Goal: Register for event/course

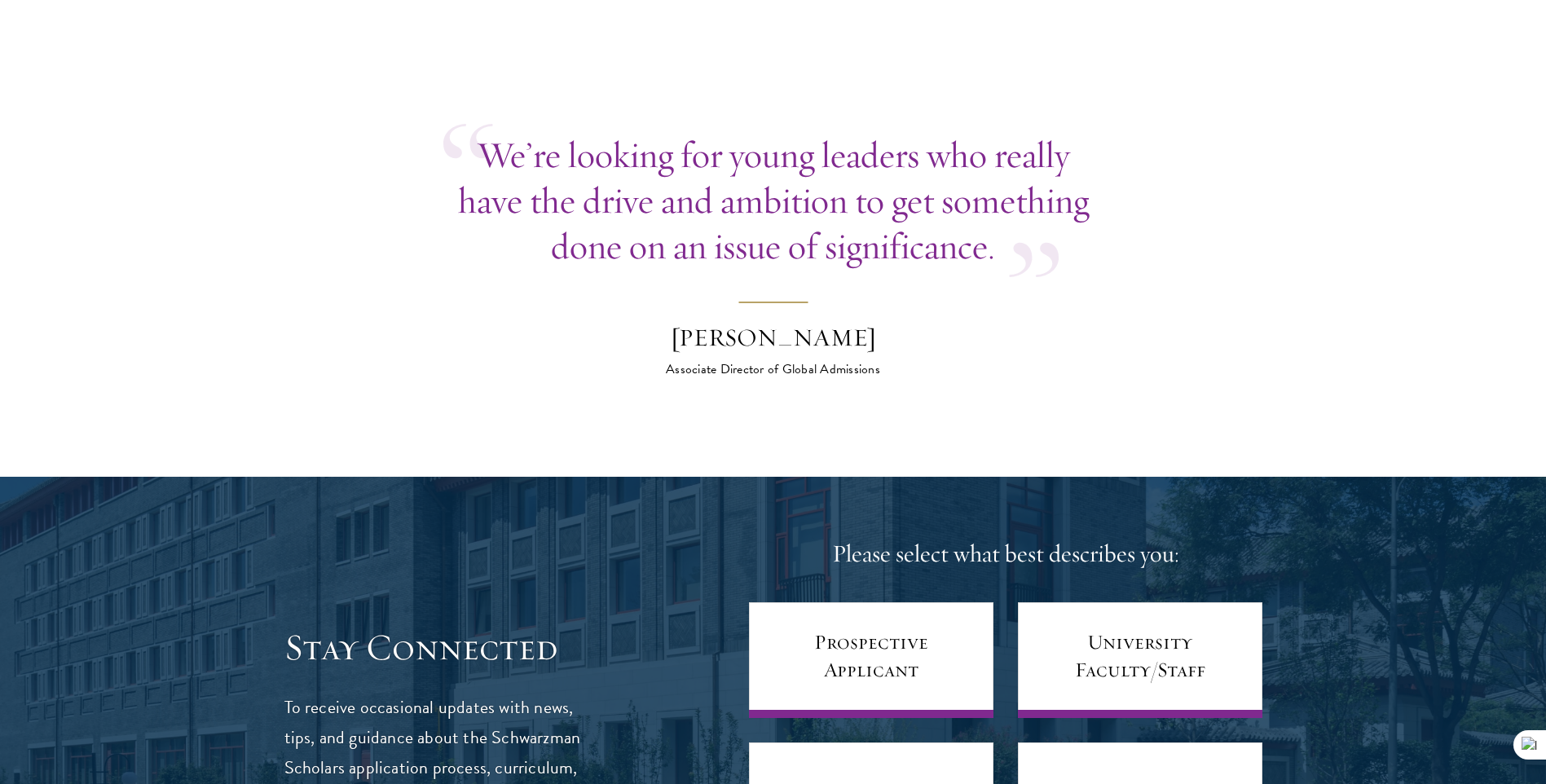
scroll to position [6274, 0]
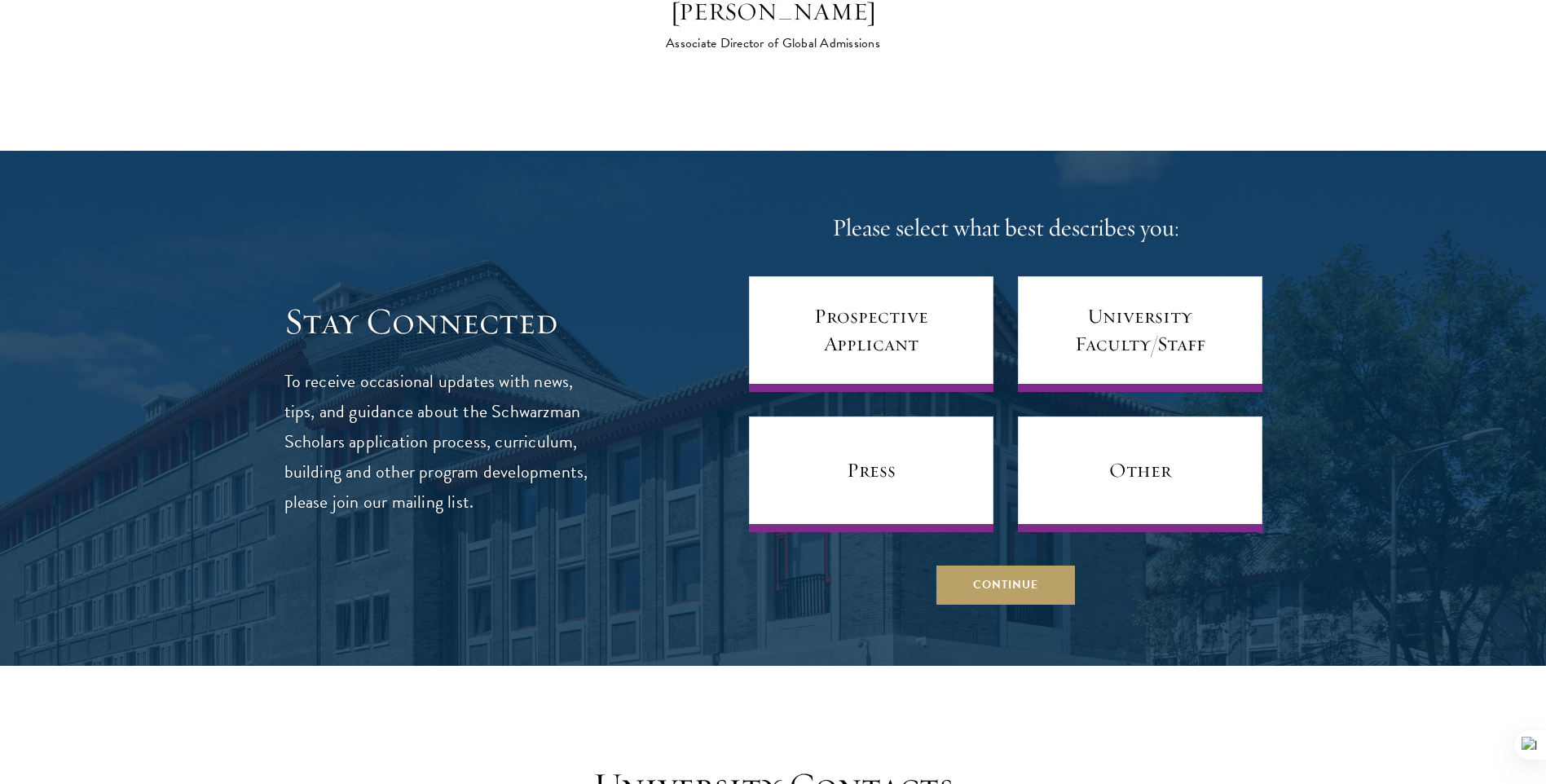
click at [1036, 521] on div "Please select what best describes you: Prospective Applicant University Faculty…" at bounding box center [1006, 407] width 513 height 392
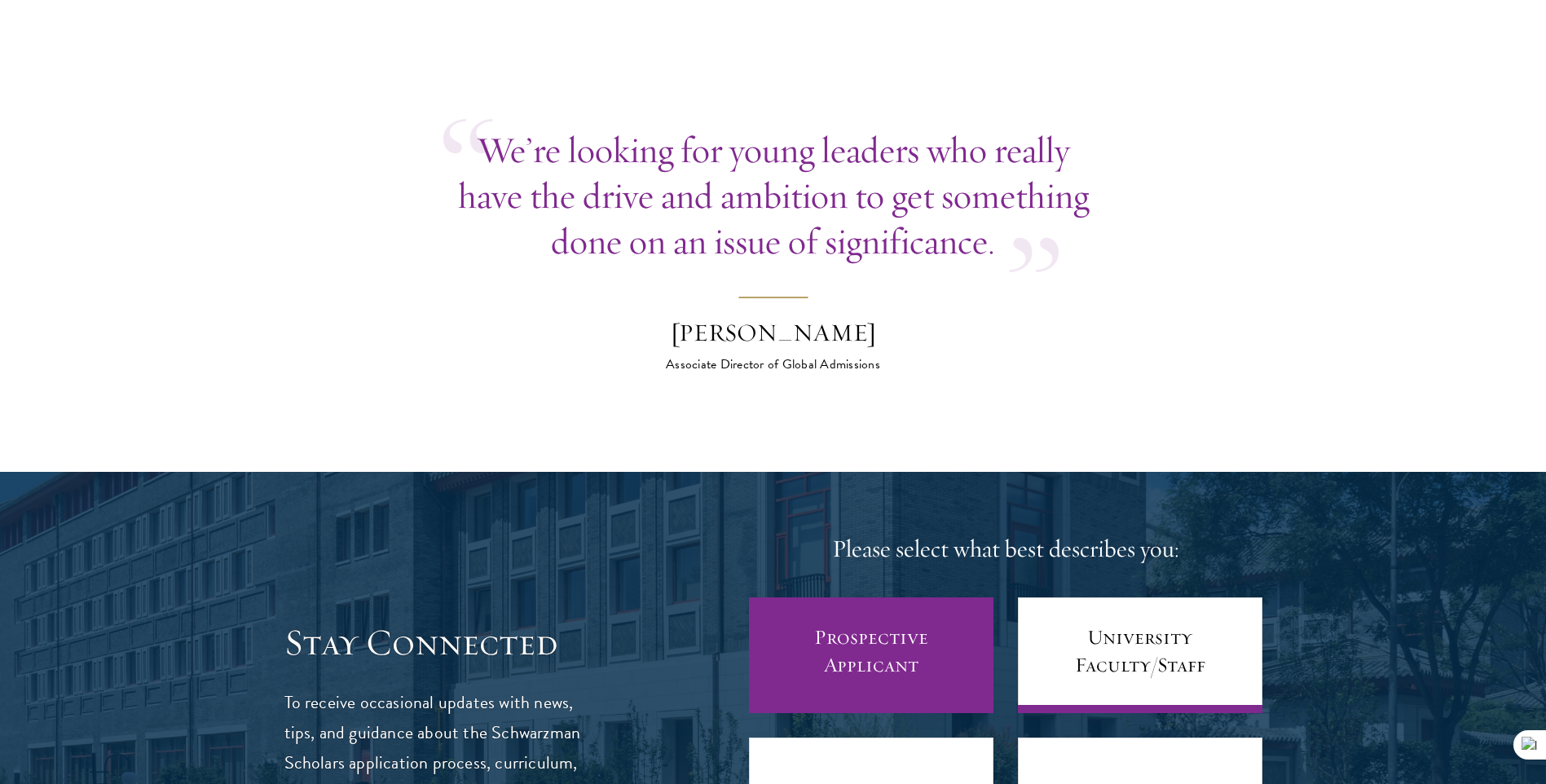
scroll to position [6323, 0]
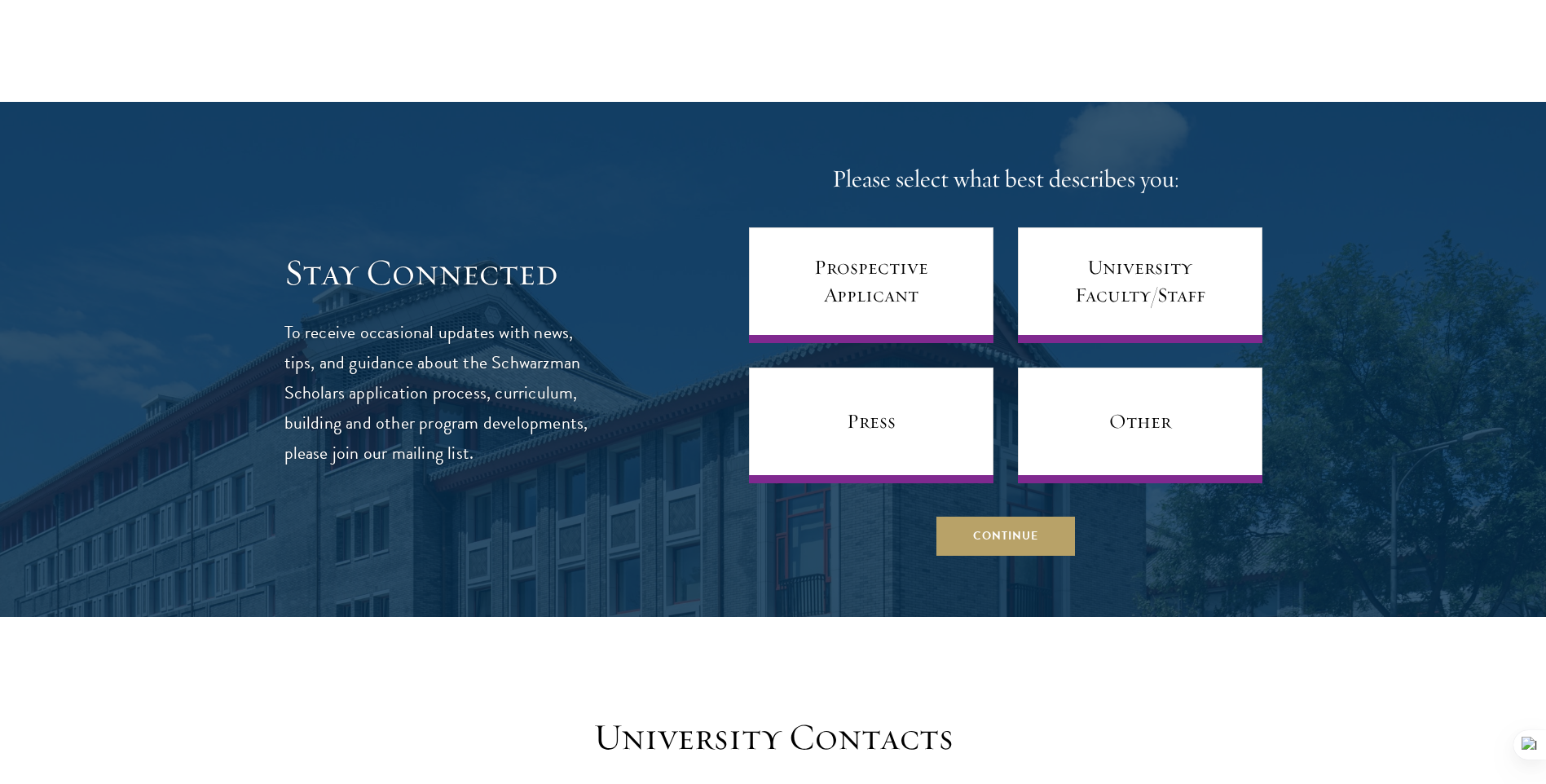
click at [991, 531] on div at bounding box center [773, 359] width 1546 height 515
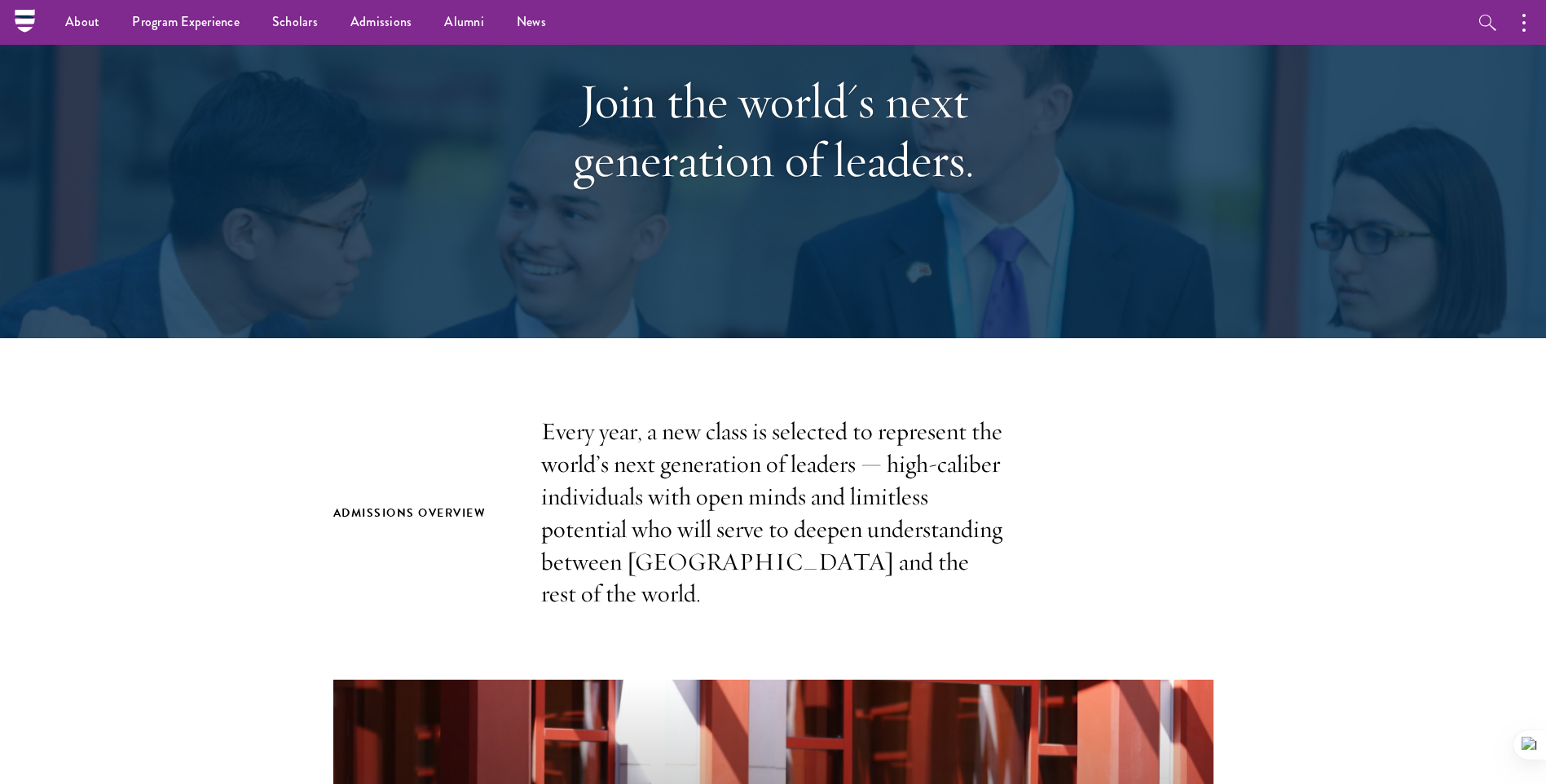
scroll to position [0, 0]
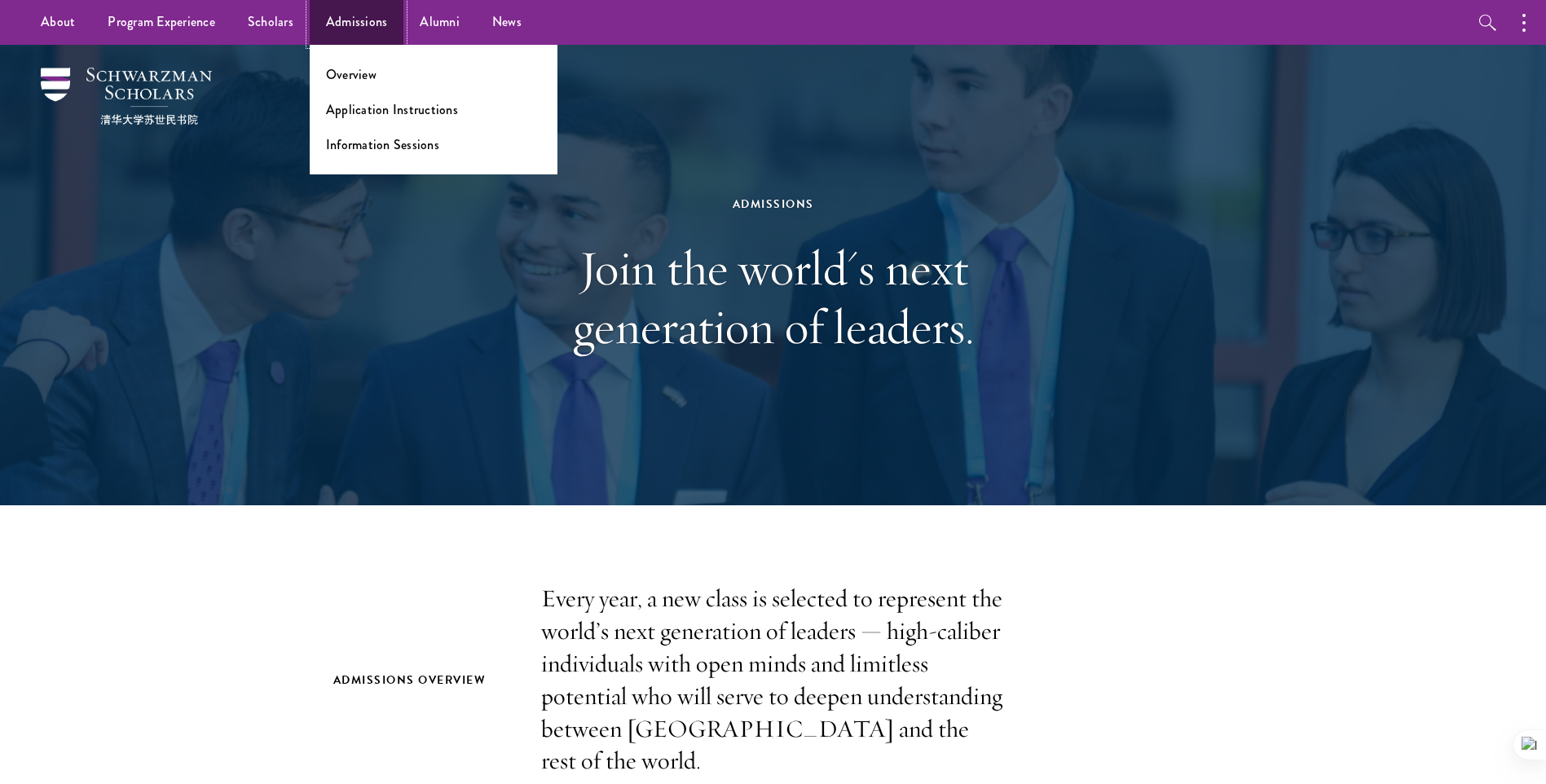
click at [322, 17] on link "Admissions" at bounding box center [356, 22] width 94 height 45
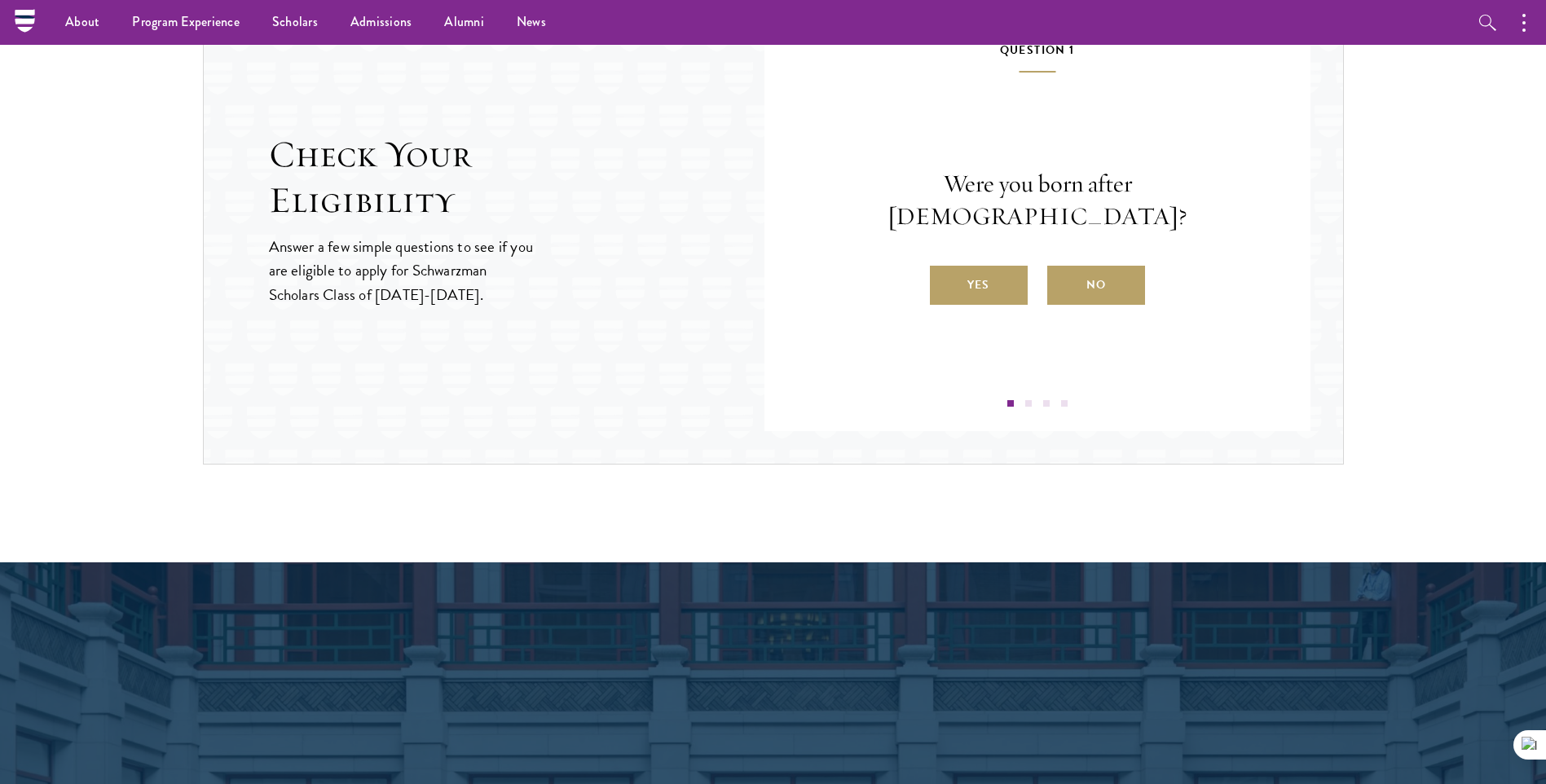
scroll to position [1711, 0]
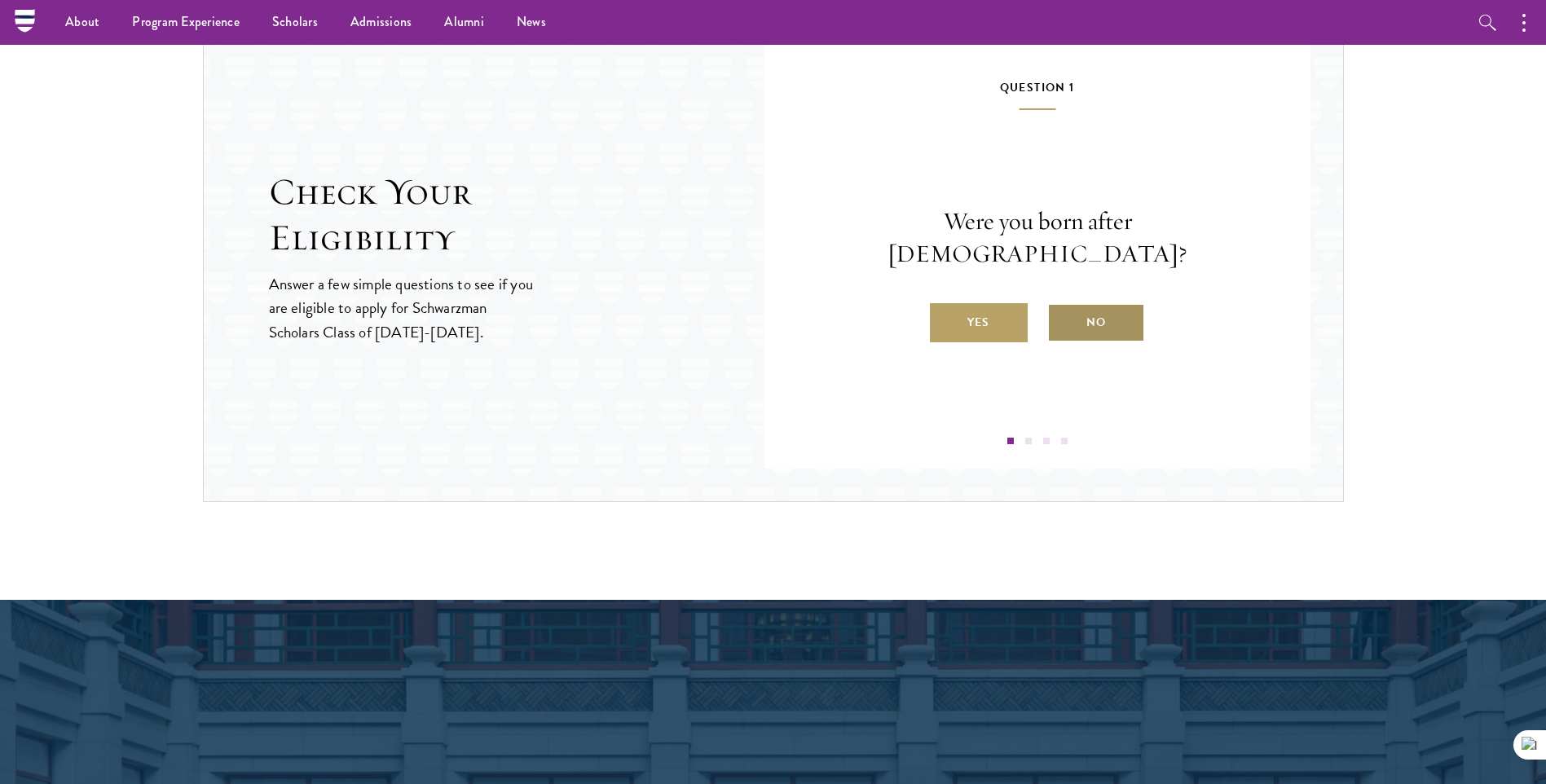
click at [1095, 309] on label "No" at bounding box center [1096, 322] width 98 height 39
click at [1062, 309] on input "No" at bounding box center [1055, 312] width 15 height 15
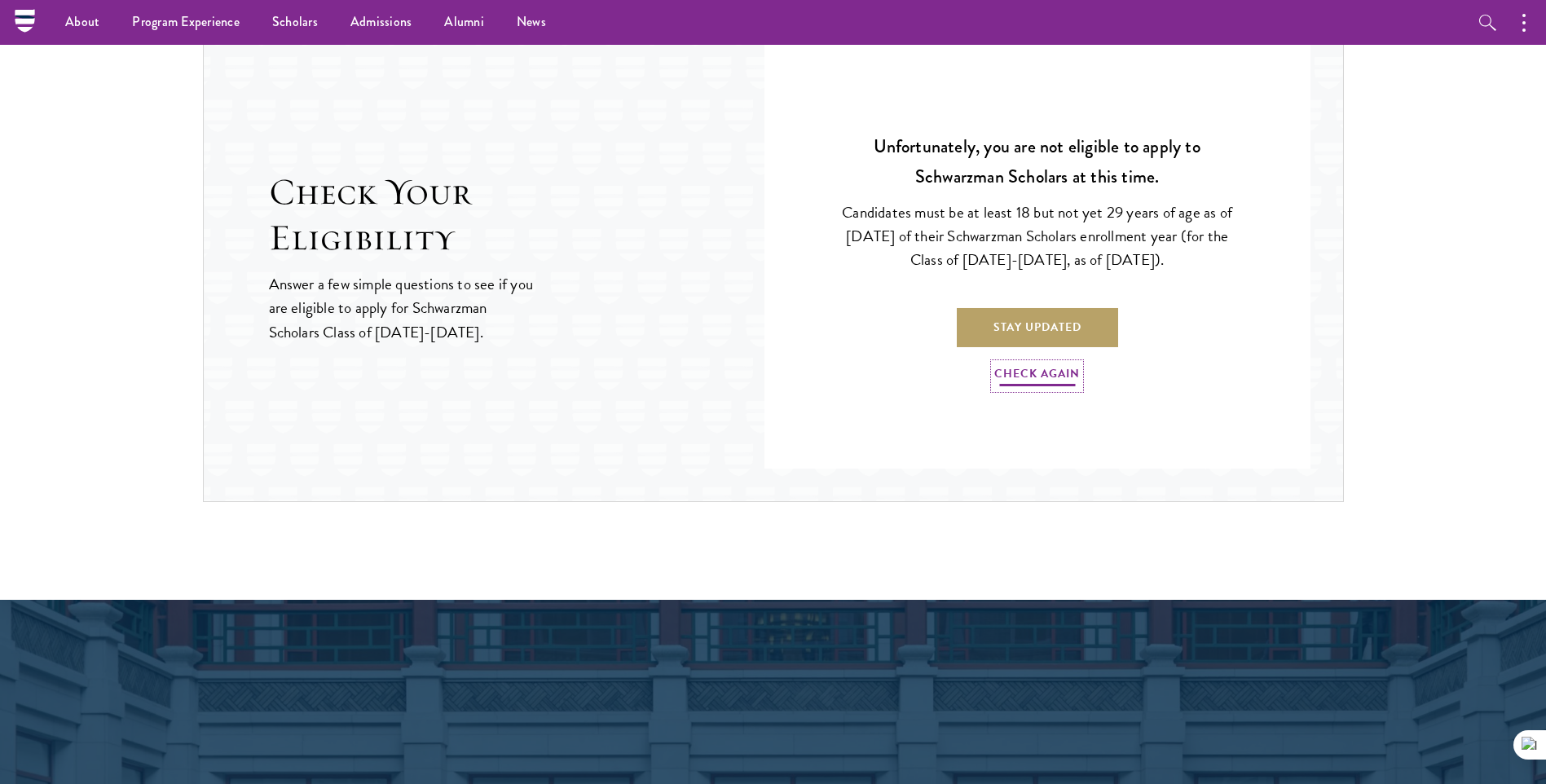
click at [1044, 377] on link "Check Again" at bounding box center [1036, 376] width 86 height 25
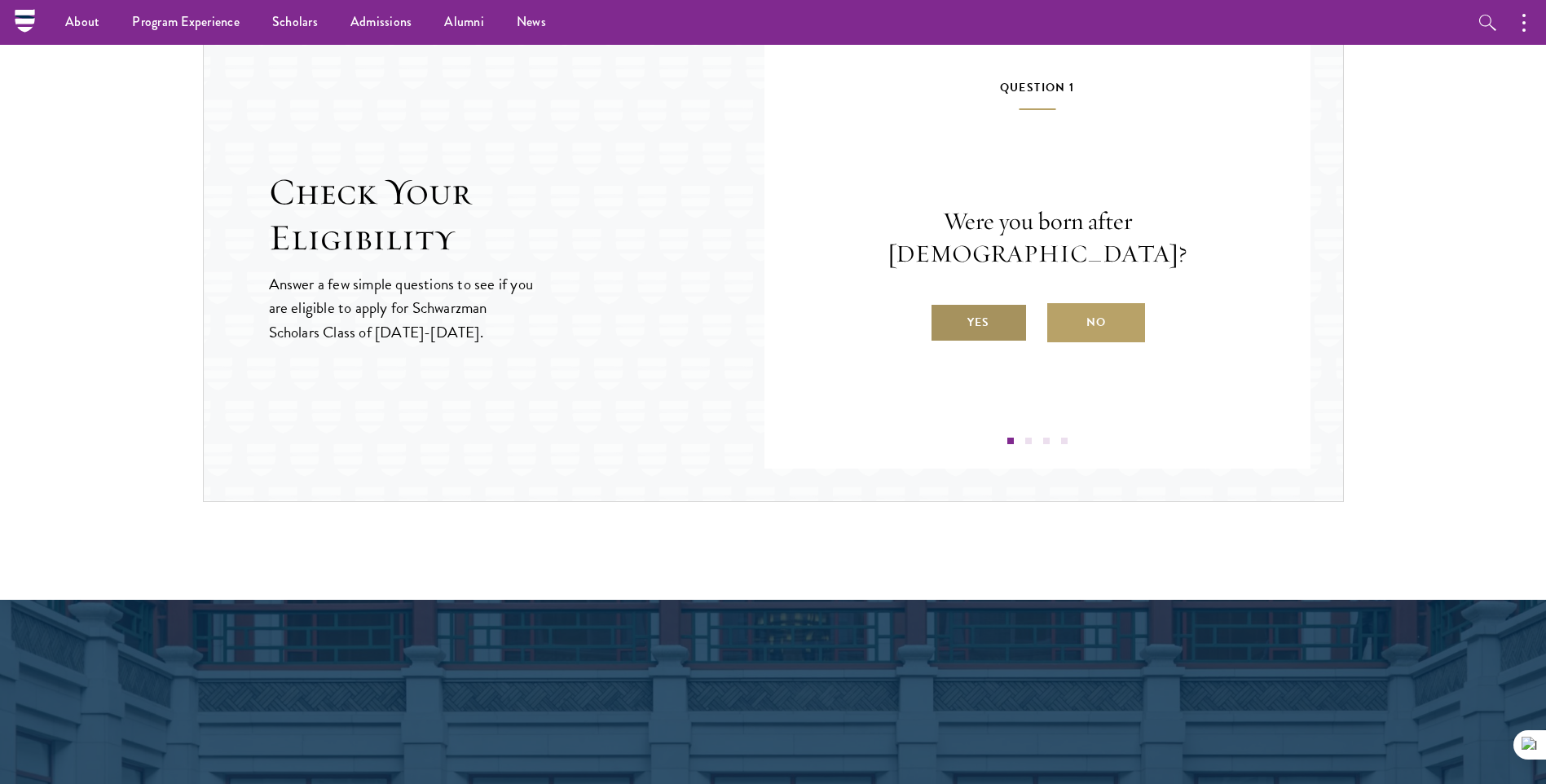
click at [999, 308] on label "Yes" at bounding box center [979, 322] width 98 height 39
click at [945, 308] on input "Yes" at bounding box center [937, 312] width 15 height 15
click at [936, 334] on label "Yes" at bounding box center [979, 322] width 98 height 39
click at [936, 320] on input "Yes" at bounding box center [937, 312] width 15 height 15
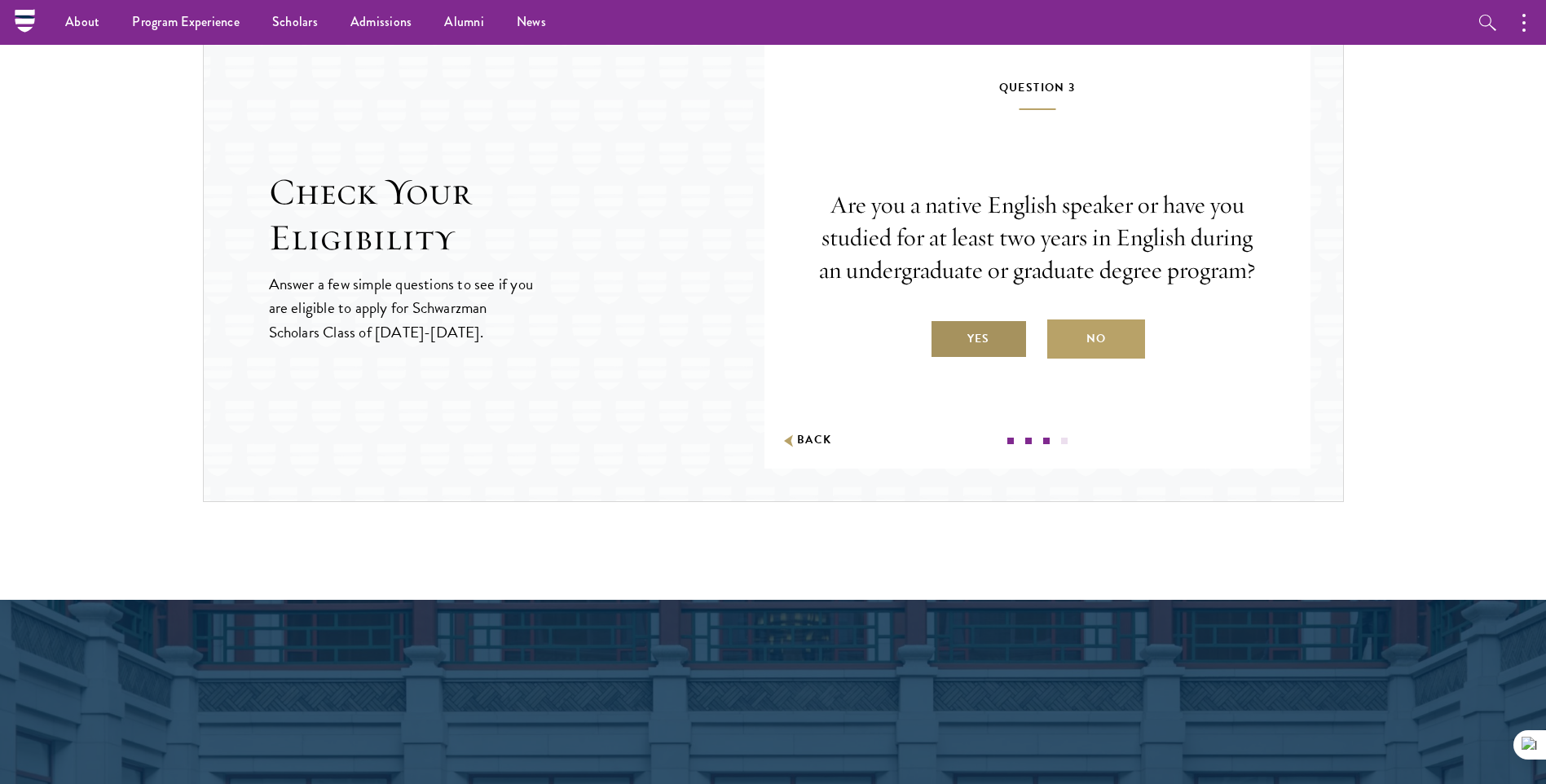
click at [960, 340] on label "Yes" at bounding box center [979, 339] width 98 height 39
click at [945, 336] on input "Yes" at bounding box center [937, 329] width 15 height 15
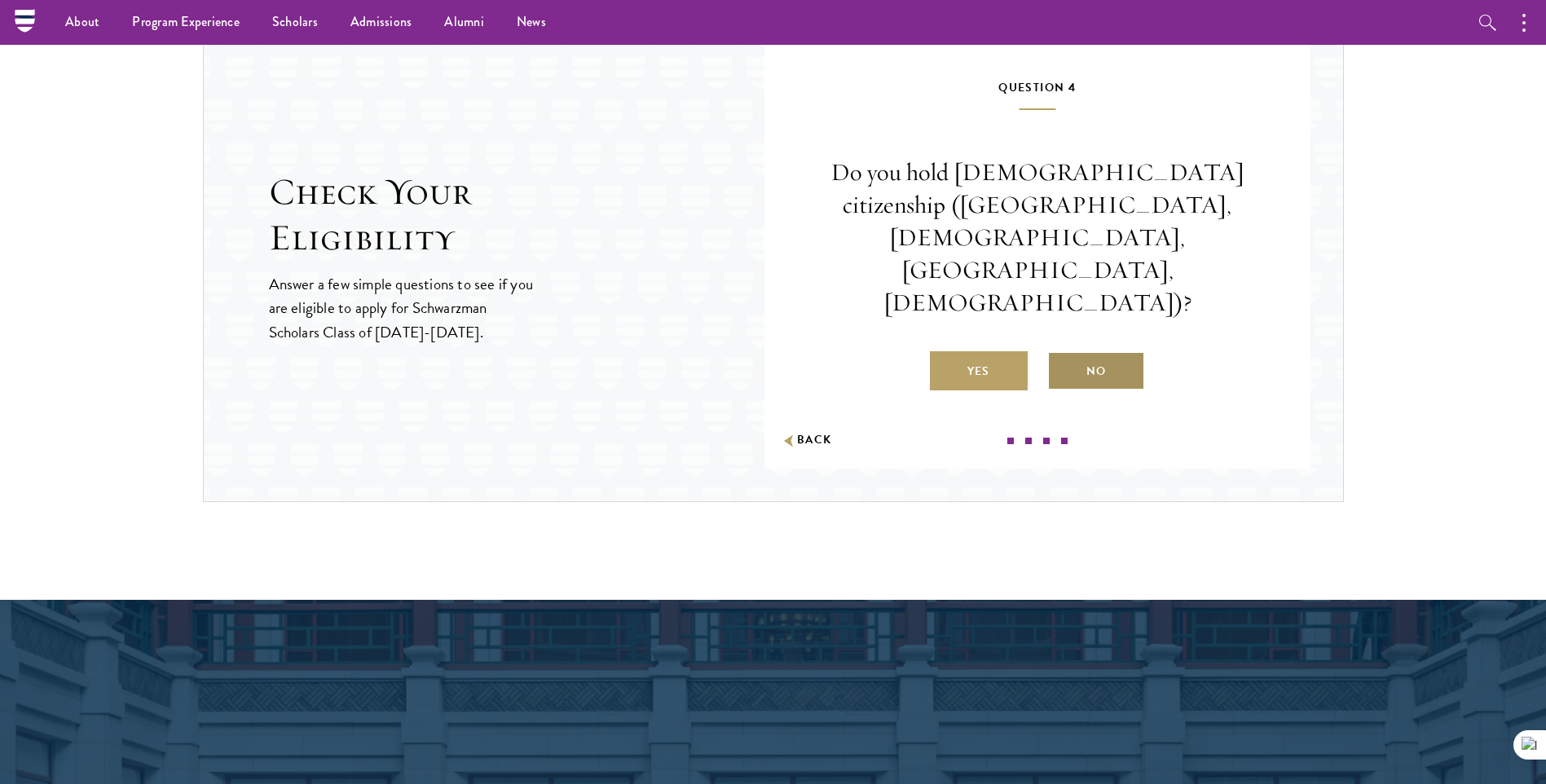
click at [1066, 351] on label "No" at bounding box center [1096, 370] width 98 height 39
click at [1062, 354] on input "No" at bounding box center [1055, 361] width 15 height 15
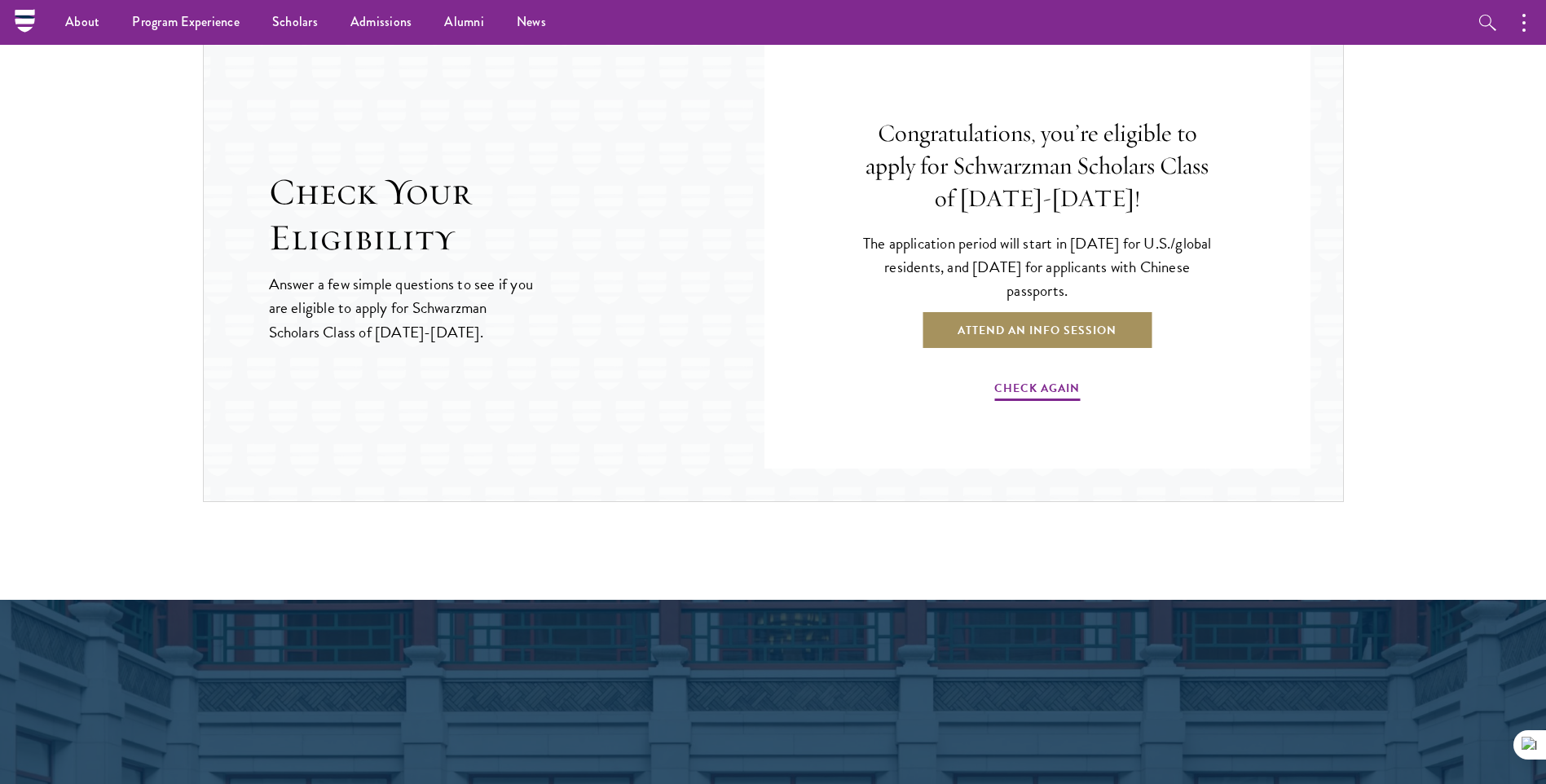
click at [1053, 329] on link "Attend an Info Session" at bounding box center [1036, 330] width 232 height 39
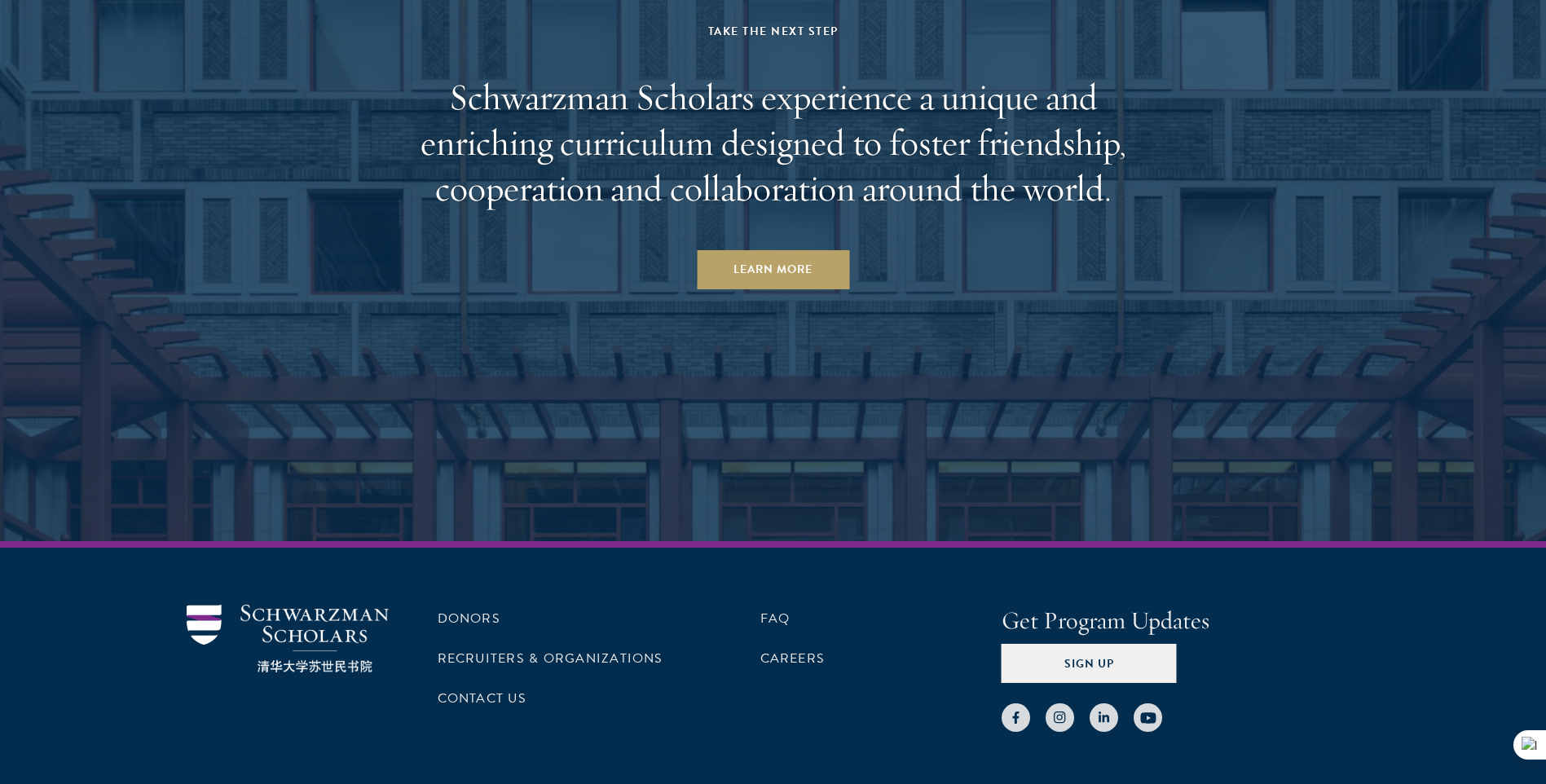
scroll to position [7984, 0]
